Goal: Task Accomplishment & Management: Use online tool/utility

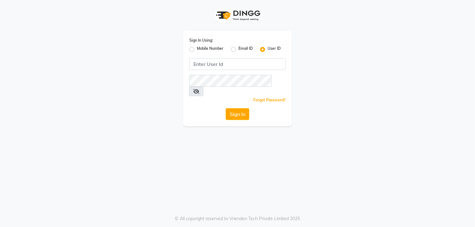
click at [197, 49] on label "Mobile Number" at bounding box center [210, 49] width 27 height 7
click at [197, 49] on input "Mobile Number" at bounding box center [199, 48] width 4 height 4
radio input "true"
radio input "false"
click at [228, 59] on input "Username" at bounding box center [247, 64] width 75 height 12
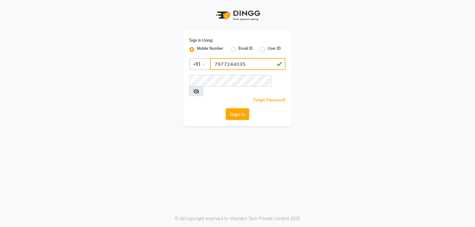
type input "7977244035"
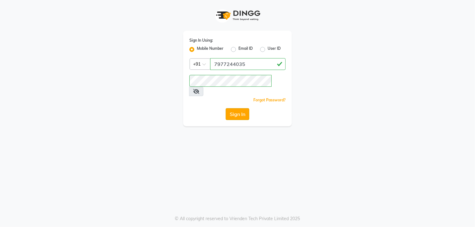
click at [241, 108] on button "Sign In" at bounding box center [238, 114] width 24 height 12
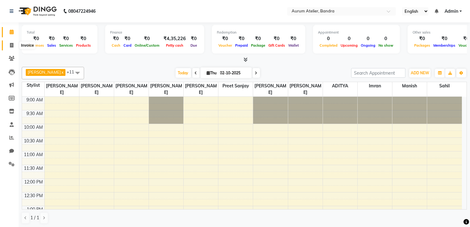
click at [11, 47] on icon at bounding box center [11, 45] width 3 height 5
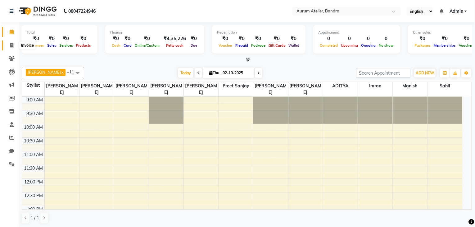
select select "7410"
select select "service"
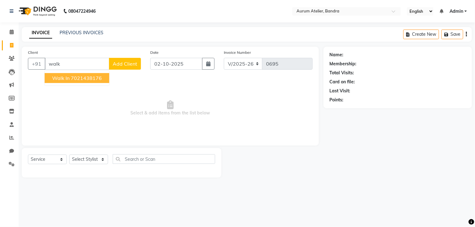
drag, startPoint x: 93, startPoint y: 76, endPoint x: 91, endPoint y: 83, distance: 7.0
click at [93, 77] on ngb-highlight "7021438176" at bounding box center [86, 78] width 31 height 6
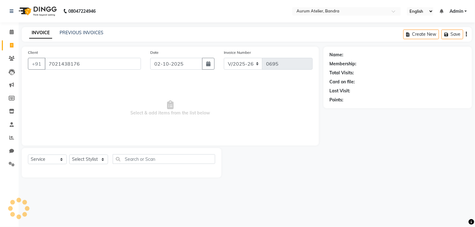
type input "7021438176"
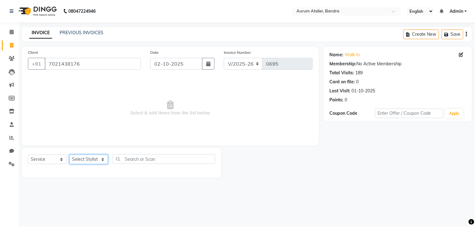
click at [79, 157] on select "Select Stylist ADITYA [PERSON_NAME] chariya [PERSON_NAME] [PERSON_NAME] [PERSON…" at bounding box center [88, 159] width 39 height 10
select select "91533"
click at [69, 155] on select "Select Stylist ADITYA [PERSON_NAME] chariya [PERSON_NAME] [PERSON_NAME] [PERSON…" at bounding box center [88, 159] width 39 height 10
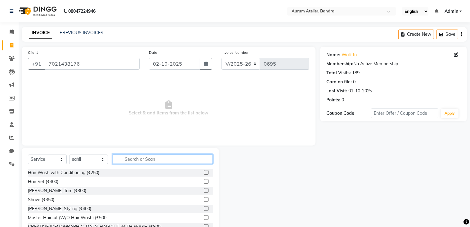
click at [134, 157] on input "text" at bounding box center [163, 159] width 100 height 10
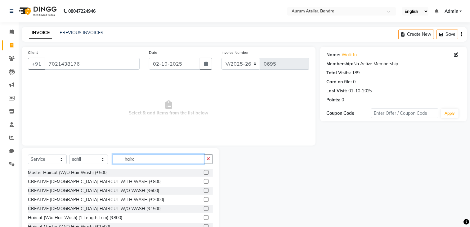
type input "hairc"
click at [204, 173] on label at bounding box center [206, 172] width 5 height 5
click at [204, 173] on input "checkbox" at bounding box center [206, 172] width 4 height 4
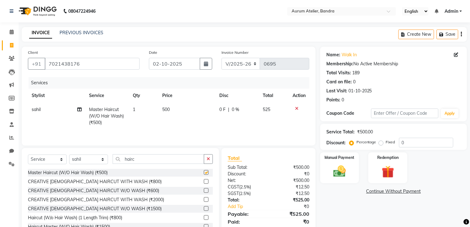
checkbox input "false"
click at [238, 61] on select "C/2025-26 V/2025 V/2025-26" at bounding box center [241, 64] width 39 height 12
select select "7590"
click at [222, 58] on select "C/2025-26 V/2025 V/2025-26" at bounding box center [241, 64] width 39 height 12
type input "1531"
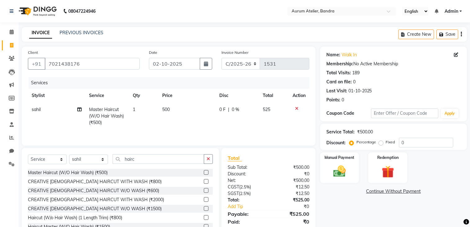
click at [461, 34] on icon "button" at bounding box center [461, 34] width 1 height 0
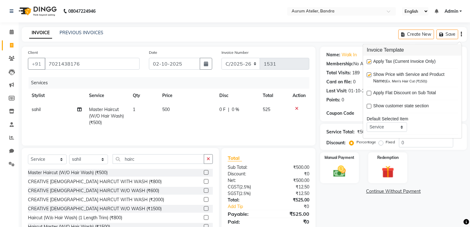
click at [370, 60] on label at bounding box center [369, 61] width 5 height 5
click at [370, 60] on input "checkbox" at bounding box center [369, 62] width 4 height 4
checkbox input "false"
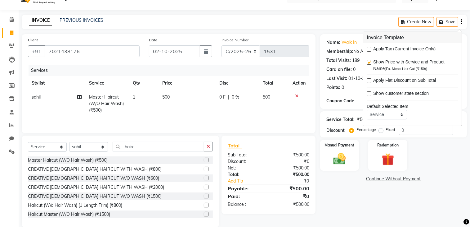
scroll to position [22, 0]
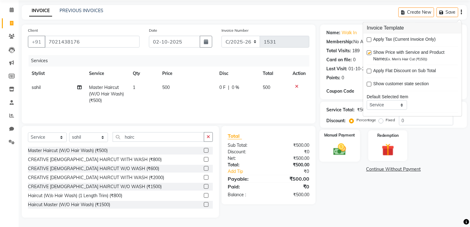
click at [339, 147] on img at bounding box center [339, 149] width 21 height 15
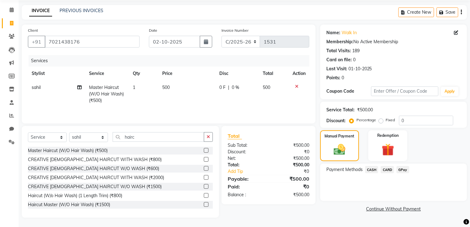
click at [370, 170] on span "CASH" at bounding box center [371, 169] width 13 height 7
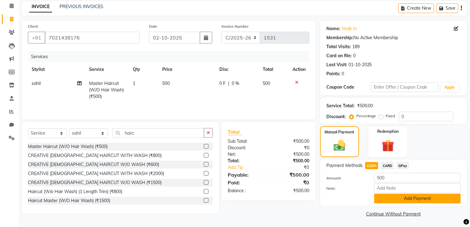
scroll to position [28, 0]
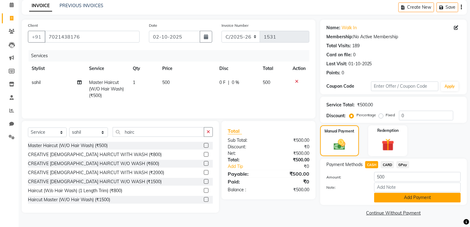
click at [393, 196] on button "Add Payment" at bounding box center [417, 197] width 87 height 10
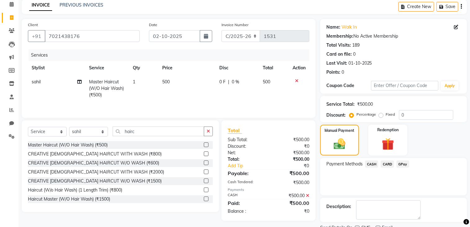
click at [370, 164] on span "CASH" at bounding box center [371, 163] width 13 height 7
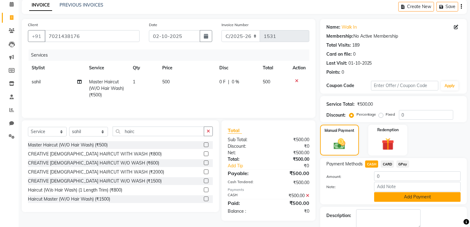
click at [399, 199] on button "Add Payment" at bounding box center [417, 197] width 87 height 10
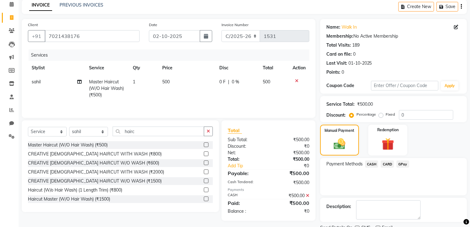
scroll to position [53, 0]
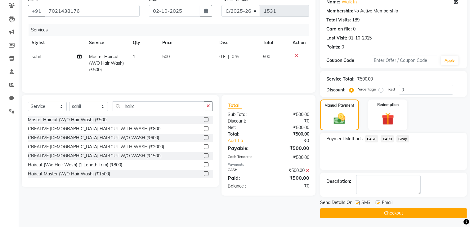
click at [400, 216] on button "Checkout" at bounding box center [393, 213] width 147 height 10
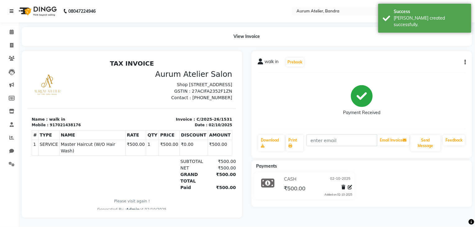
select select "7410"
select select "service"
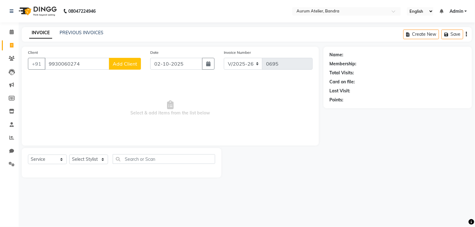
type input "9930060274"
click at [128, 70] on div "Client [PHONE_NUMBER] Add Client" at bounding box center [84, 61] width 122 height 25
click at [128, 64] on span "Add Client" at bounding box center [125, 64] width 25 height 6
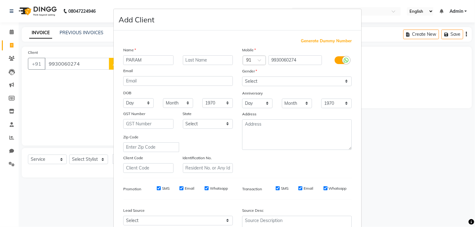
type input "PARAM"
click at [245, 80] on select "Select [DEMOGRAPHIC_DATA] [DEMOGRAPHIC_DATA] Other Prefer Not To Say" at bounding box center [297, 81] width 110 height 10
select select "[DEMOGRAPHIC_DATA]"
click at [242, 77] on select "Select [DEMOGRAPHIC_DATA] [DEMOGRAPHIC_DATA] Other Prefer Not To Say" at bounding box center [297, 81] width 110 height 10
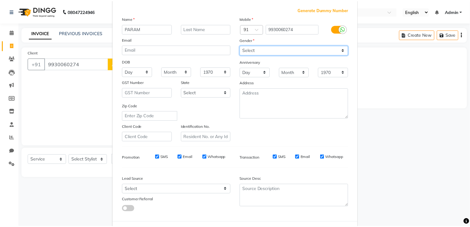
scroll to position [63, 0]
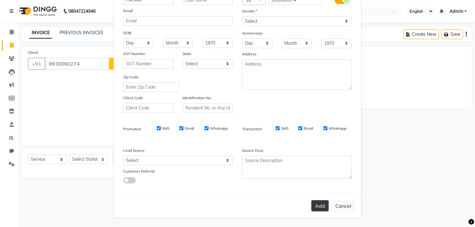
click at [313, 204] on button "Add" at bounding box center [319, 205] width 17 height 11
select select
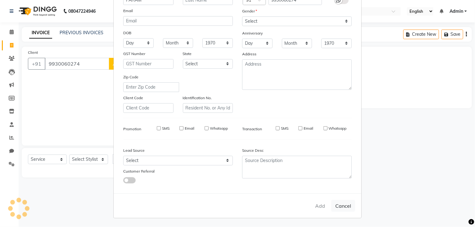
select select
checkbox input "false"
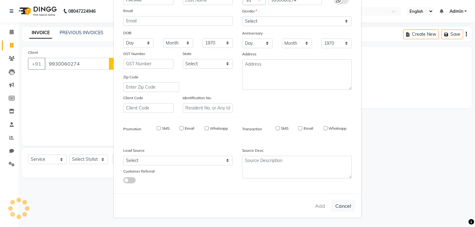
checkbox input "false"
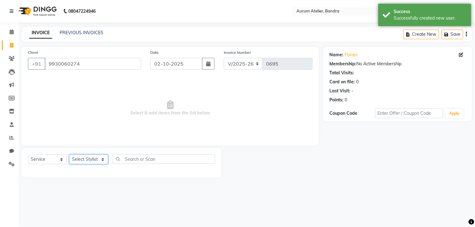
click at [87, 158] on select "Select Stylist ADITYA [PERSON_NAME] chariya [PERSON_NAME] [PERSON_NAME] [PERSON…" at bounding box center [88, 159] width 39 height 10
select select "66082"
click at [69, 155] on select "Select Stylist ADITYA [PERSON_NAME] chariya [PERSON_NAME] [PERSON_NAME] [PERSON…" at bounding box center [88, 159] width 39 height 10
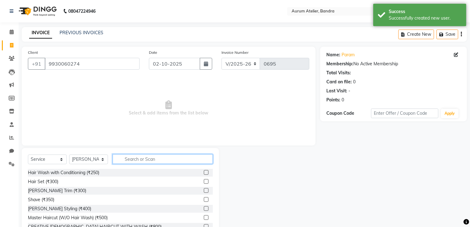
click at [140, 160] on input "text" at bounding box center [163, 159] width 100 height 10
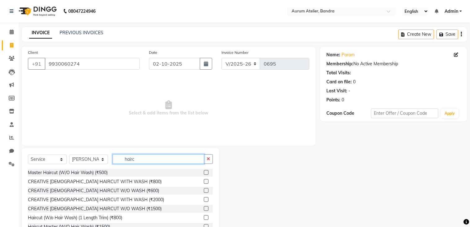
type input "hairc"
click at [204, 173] on div at bounding box center [208, 172] width 9 height 8
click at [204, 173] on label at bounding box center [206, 172] width 5 height 5
click at [204, 173] on input "checkbox" at bounding box center [206, 172] width 4 height 4
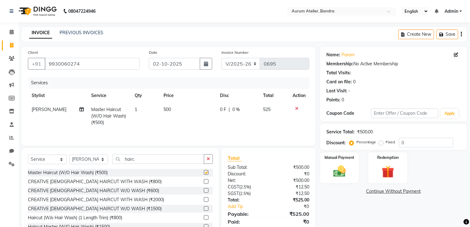
checkbox input "false"
click at [173, 157] on input "hairc" at bounding box center [159, 159] width 92 height 10
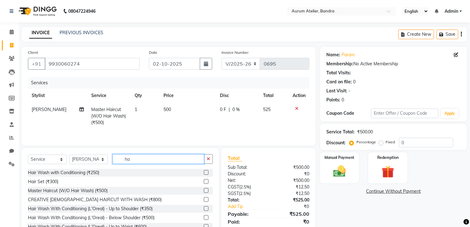
type input "h"
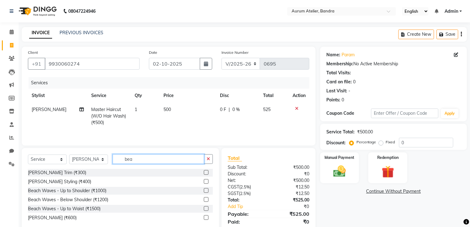
type input "bea"
click at [206, 171] on label at bounding box center [206, 172] width 5 height 5
click at [206, 171] on input "checkbox" at bounding box center [206, 172] width 4 height 4
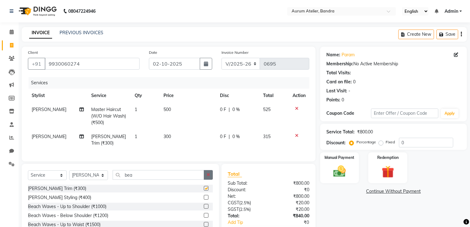
checkbox input "false"
click at [236, 64] on select "C/2025-26 V/2025 V/2025-26" at bounding box center [241, 64] width 39 height 12
select select "7590"
click at [222, 58] on select "C/2025-26 V/2025 V/2025-26" at bounding box center [241, 64] width 39 height 12
type input "1532"
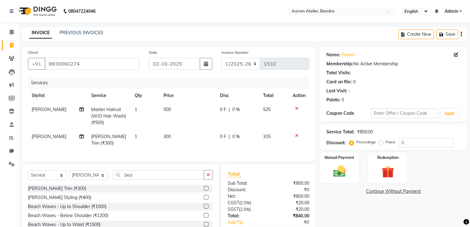
click at [461, 34] on icon "button" at bounding box center [461, 34] width 1 height 0
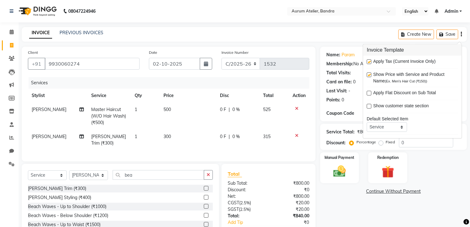
click at [370, 60] on label at bounding box center [369, 61] width 5 height 5
click at [370, 60] on input "checkbox" at bounding box center [369, 62] width 4 height 4
checkbox input "false"
click at [174, 134] on td "300" at bounding box center [188, 139] width 56 height 20
select select "66082"
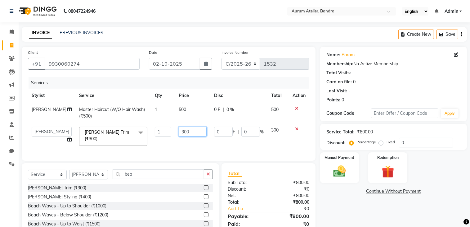
click at [184, 130] on input "300" at bounding box center [193, 132] width 28 height 10
type input "3"
type input "200"
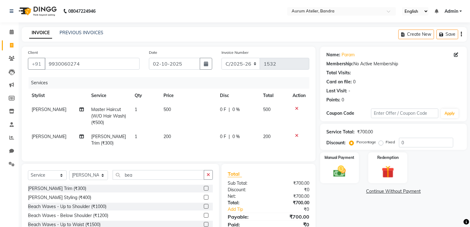
click at [187, 144] on div "Services Stylist Service Qty Price Disc Total Action [PERSON_NAME] Master Hairc…" at bounding box center [168, 116] width 281 height 78
click at [340, 173] on img at bounding box center [339, 171] width 21 height 15
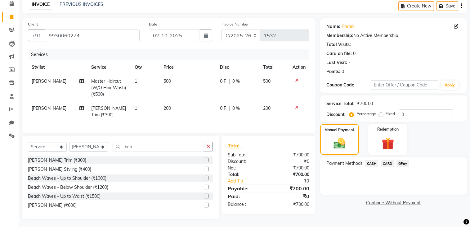
click at [371, 162] on span "CASH" at bounding box center [371, 162] width 13 height 7
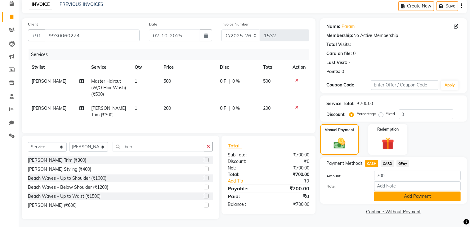
click at [388, 195] on button "Add Payment" at bounding box center [417, 196] width 87 height 10
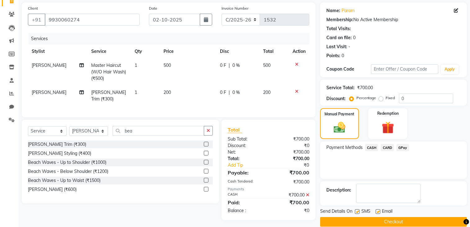
scroll to position [53, 0]
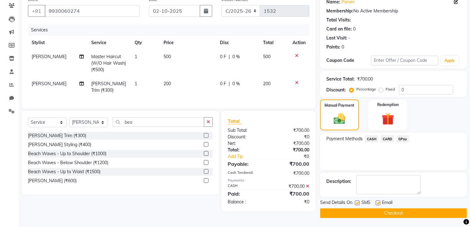
click at [381, 215] on button "Checkout" at bounding box center [393, 213] width 147 height 10
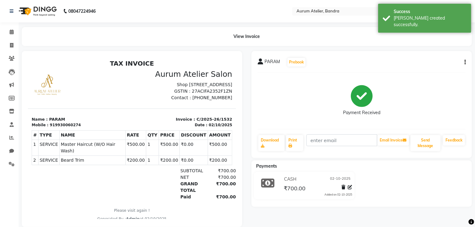
select select "7410"
select select "service"
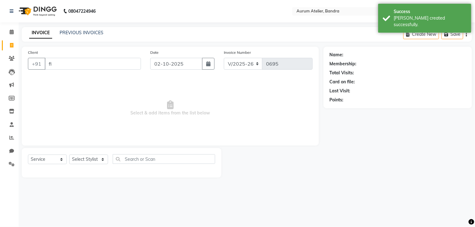
type input "f"
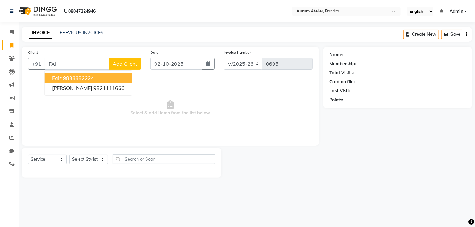
click at [58, 79] on span "faiz" at bounding box center [57, 78] width 10 height 6
type input "9833382224"
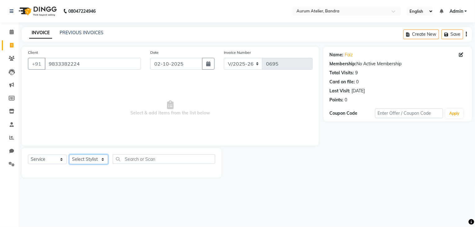
click at [83, 157] on select "Select Stylist ADITYA [PERSON_NAME] chariya [PERSON_NAME] [PERSON_NAME] [PERSON…" at bounding box center [88, 159] width 39 height 10
select select "66082"
click at [69, 155] on select "Select Stylist ADITYA [PERSON_NAME] chariya [PERSON_NAME] [PERSON_NAME] [PERSON…" at bounding box center [88, 159] width 39 height 10
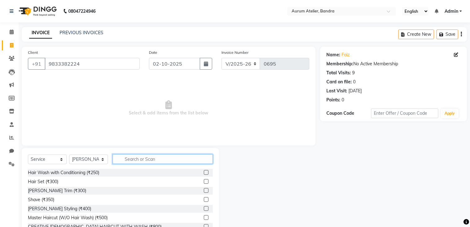
click at [130, 158] on input "text" at bounding box center [163, 159] width 100 height 10
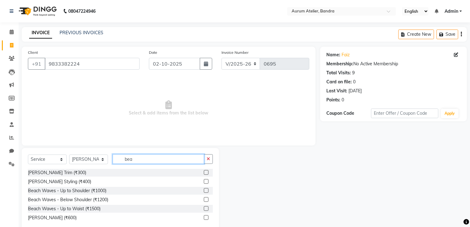
type input "bea"
click at [206, 172] on label at bounding box center [206, 172] width 5 height 5
click at [206, 172] on input "checkbox" at bounding box center [206, 172] width 4 height 4
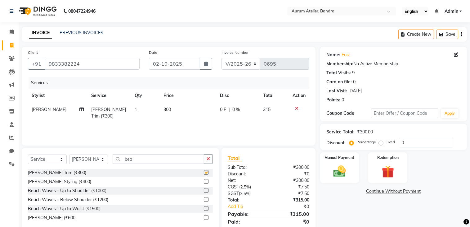
checkbox input "false"
click at [238, 65] on select "C/2025-26 V/2025 V/2025-26" at bounding box center [241, 64] width 39 height 12
select select "7590"
click at [222, 58] on select "C/2025-26 V/2025 V/2025-26" at bounding box center [241, 64] width 39 height 12
type input "1533"
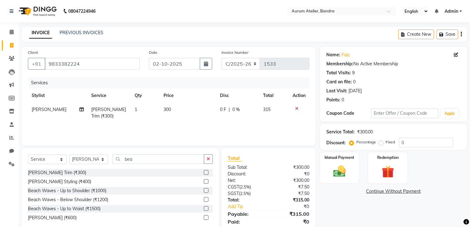
click at [462, 34] on icon "button" at bounding box center [461, 34] width 1 height 0
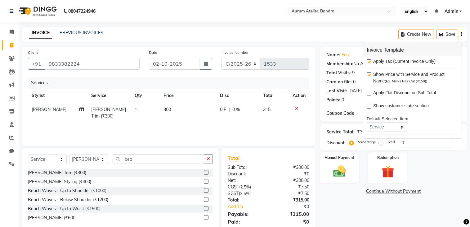
click at [370, 61] on label at bounding box center [369, 61] width 5 height 5
click at [370, 61] on input "checkbox" at bounding box center [369, 62] width 4 height 4
checkbox input "false"
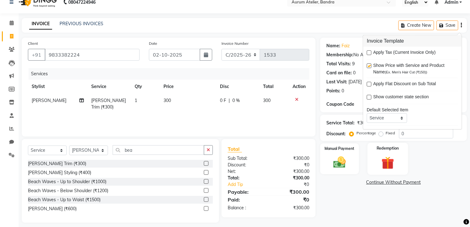
scroll to position [14, 0]
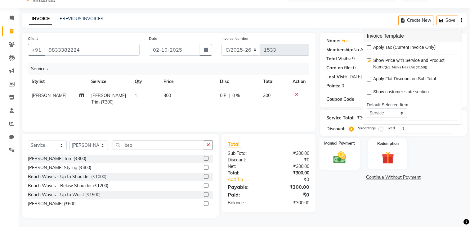
click at [339, 159] on img at bounding box center [339, 157] width 21 height 15
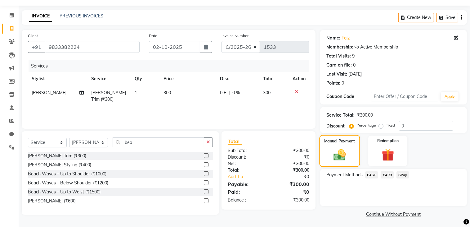
scroll to position [18, 0]
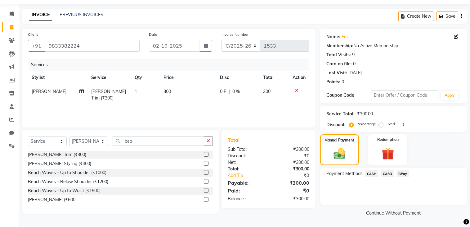
click at [372, 173] on span "CASH" at bounding box center [371, 173] width 13 height 7
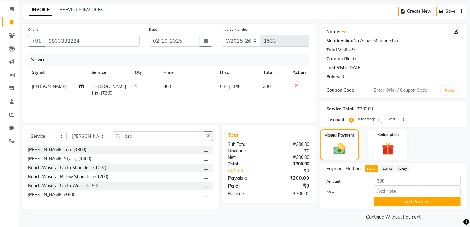
scroll to position [28, 0]
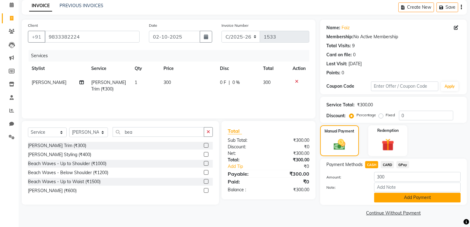
click at [381, 194] on button "Add Payment" at bounding box center [417, 197] width 87 height 10
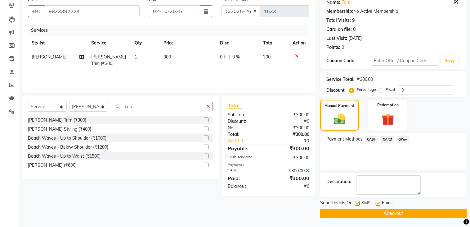
scroll to position [53, 0]
click at [381, 210] on button "Checkout" at bounding box center [393, 213] width 147 height 10
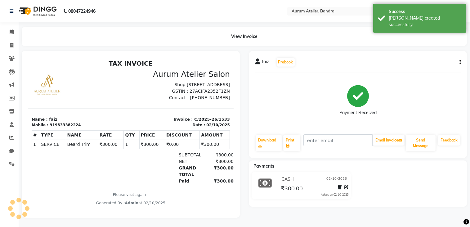
scroll to position [4, 0]
select select "7410"
select select "service"
